Goal: Information Seeking & Learning: Compare options

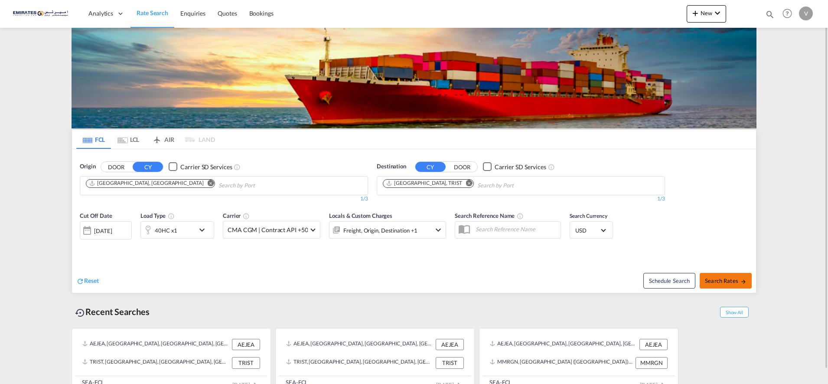
click at [730, 280] on span "Search Rates" at bounding box center [726, 280] width 42 height 7
type input "AEJEA to TRIST / [DATE]"
